Goal: Information Seeking & Learning: Find specific fact

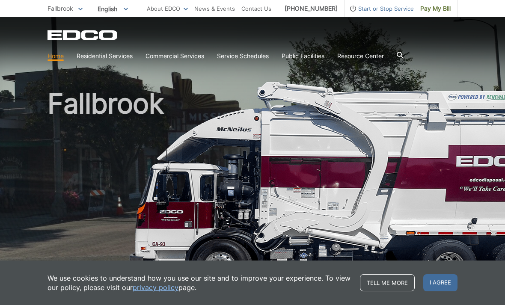
scroll to position [46, 0]
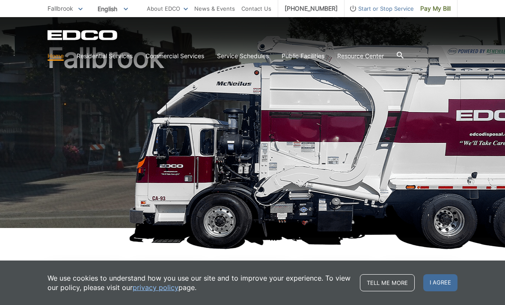
click at [442, 283] on span "I agree" at bounding box center [441, 283] width 34 height 17
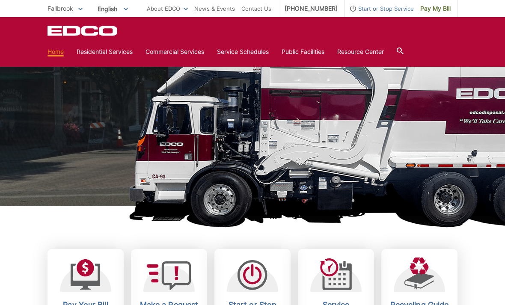
scroll to position [0, 0]
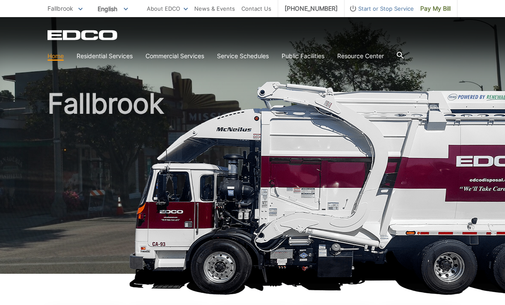
click at [403, 51] on div at bounding box center [400, 56] width 7 height 16
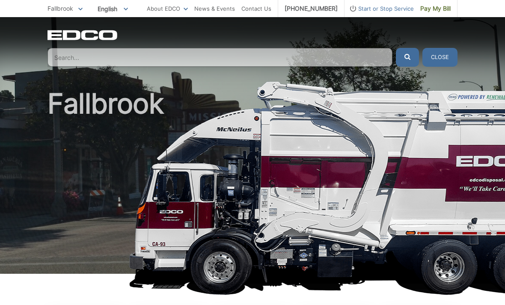
click at [92, 59] on input "Search" at bounding box center [220, 57] width 345 height 19
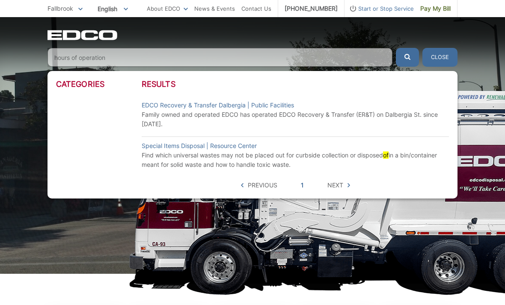
type input "hours of operation"
click at [401, 59] on button "submit" at bounding box center [407, 57] width 23 height 19
click at [439, 56] on button "Close" at bounding box center [440, 57] width 35 height 19
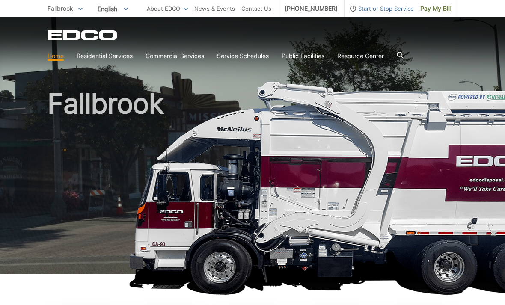
click at [51, 61] on link "Home" at bounding box center [56, 55] width 16 height 9
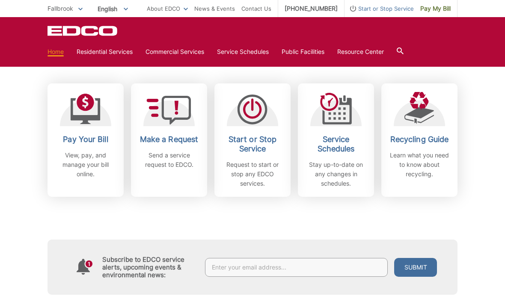
scroll to position [233, 0]
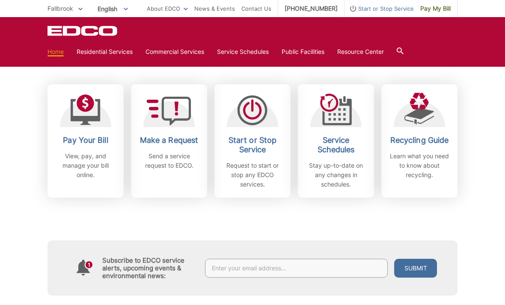
click at [0, 0] on link "Disposal Sites and Recycling Centers" at bounding box center [0, 0] width 0 height 0
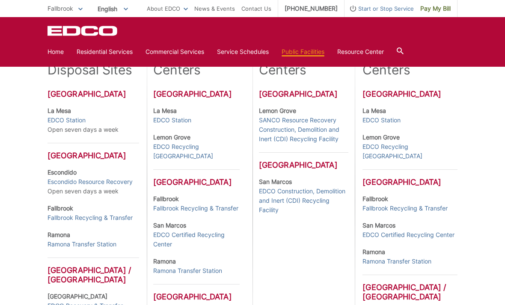
scroll to position [290, 0]
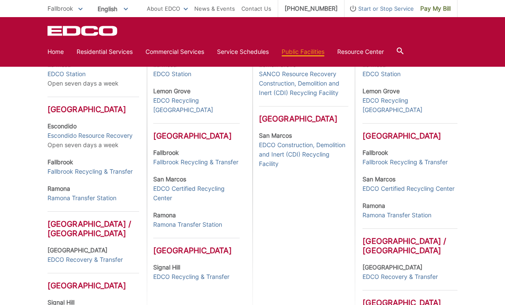
click at [176, 167] on link "Fallbrook Recycling & Transfer" at bounding box center [195, 162] width 85 height 9
